Goal: Task Accomplishment & Management: Complete application form

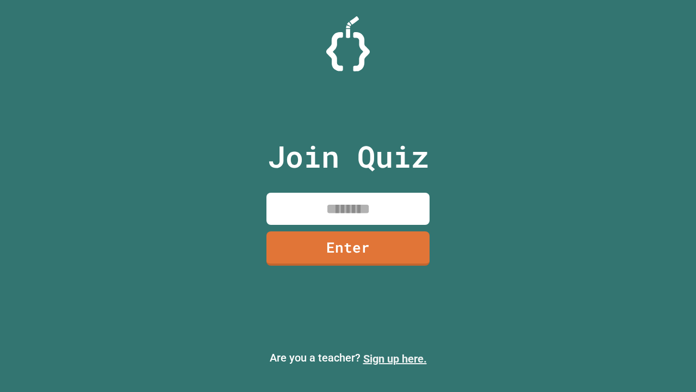
click at [395, 358] on link "Sign up here." at bounding box center [395, 358] width 64 height 13
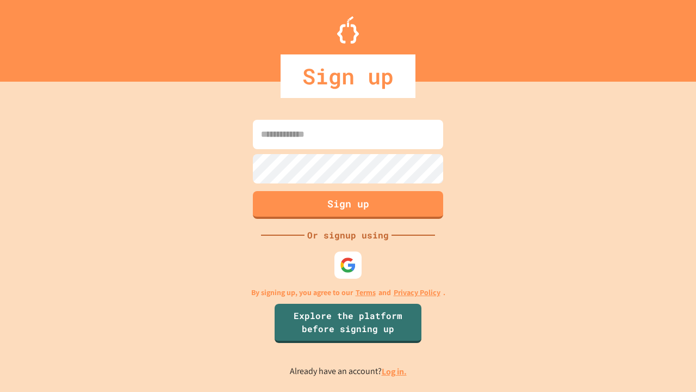
click at [395, 371] on link "Log in." at bounding box center [394, 371] width 25 height 11
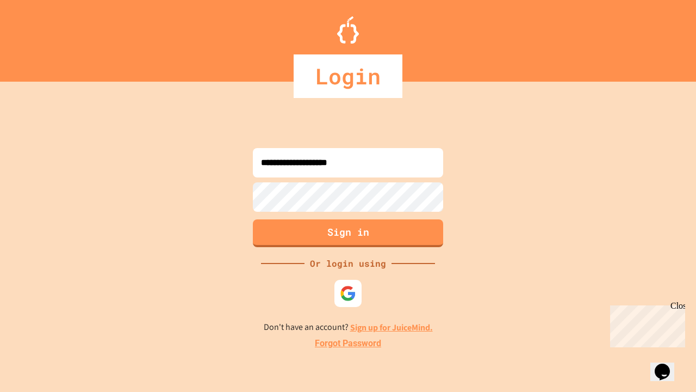
type input "**********"
